Goal: Task Accomplishment & Management: Complete application form

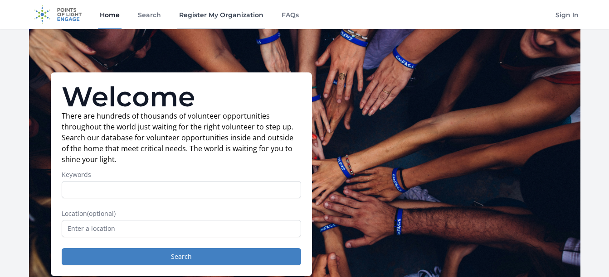
click at [204, 18] on link "Register My Organization" at bounding box center [221, 14] width 88 height 29
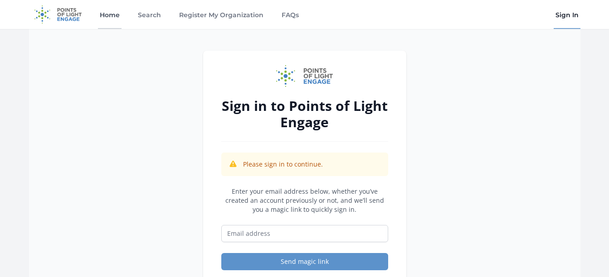
click at [110, 15] on link "Home" at bounding box center [110, 14] width 24 height 29
